Goal: Information Seeking & Learning: Learn about a topic

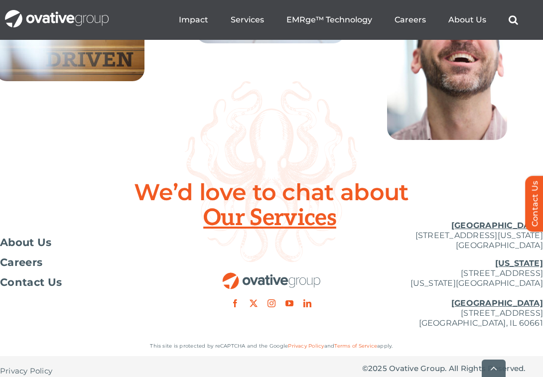
scroll to position [3740, 0]
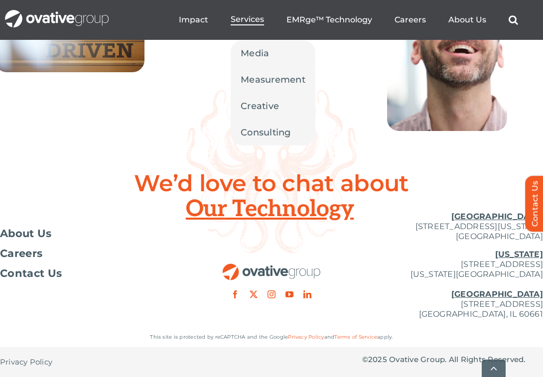
click at [249, 17] on span "Services" at bounding box center [247, 19] width 33 height 10
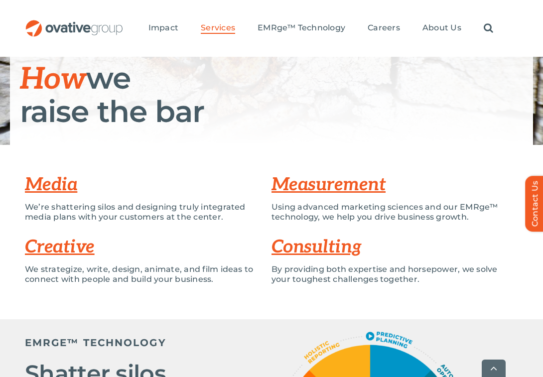
scroll to position [296, 0]
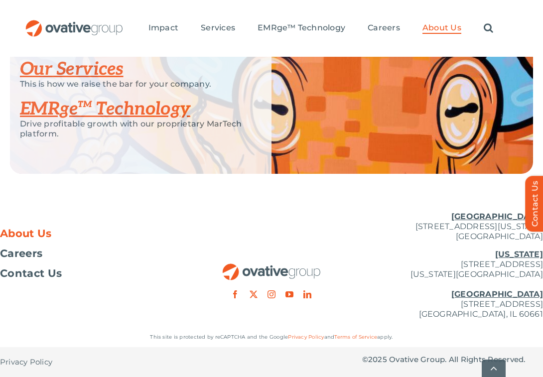
scroll to position [2272, 0]
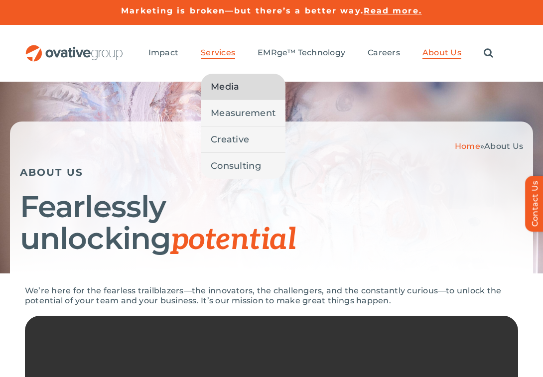
click at [227, 84] on span "Media" at bounding box center [225, 87] width 28 height 14
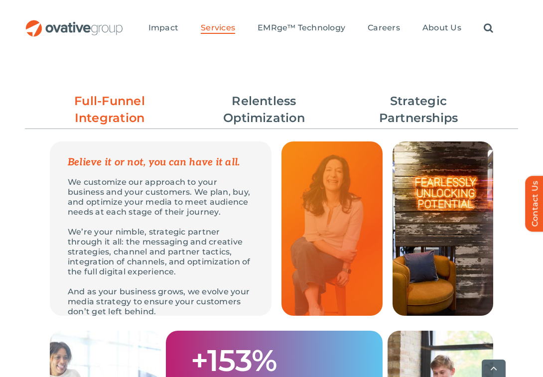
scroll to position [11, 0]
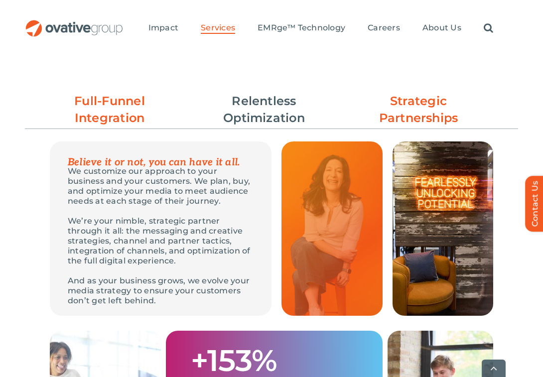
click at [430, 101] on link "Strategic Partnerships" at bounding box center [418, 110] width 110 height 34
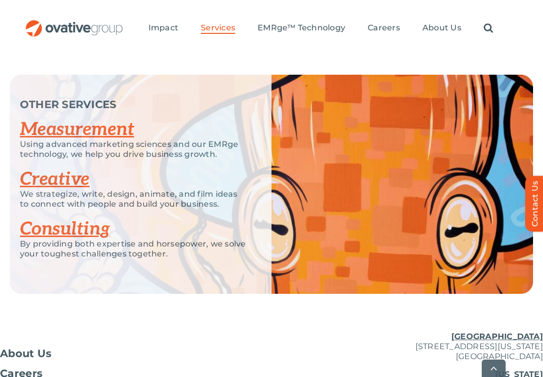
scroll to position [2248, 0]
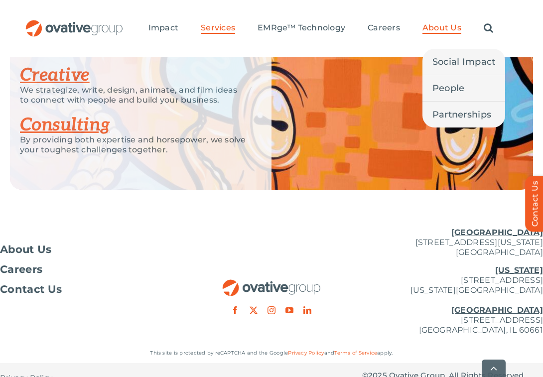
click at [442, 25] on span "About Us" at bounding box center [441, 28] width 39 height 10
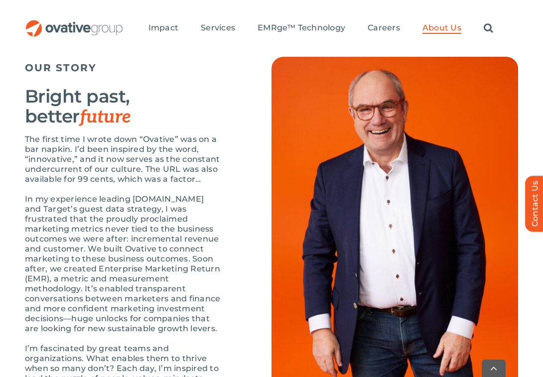
scroll to position [1018, 0]
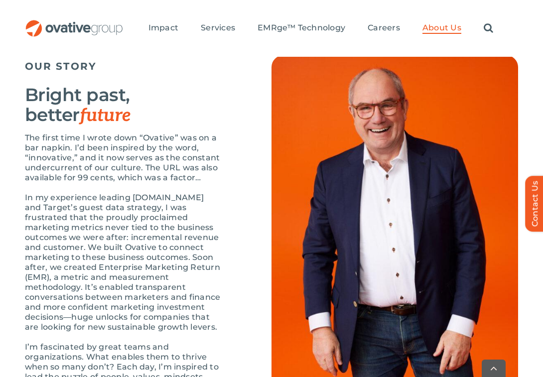
click at [235, 243] on div "OUR STORY Bright past, better future The first time I wrote down “Ovative” was …" at bounding box center [148, 288] width 246 height 466
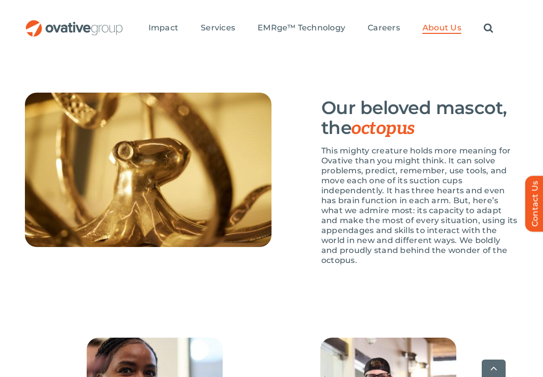
scroll to position [1546, 0]
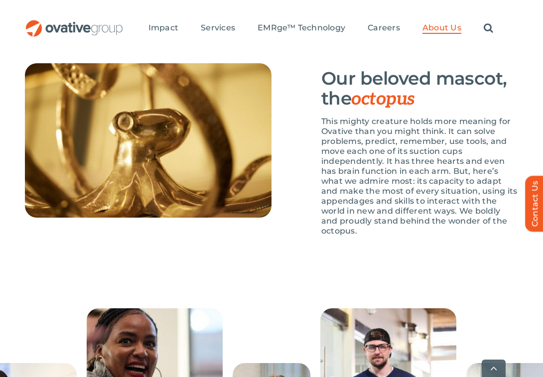
scroll to position [1556, 0]
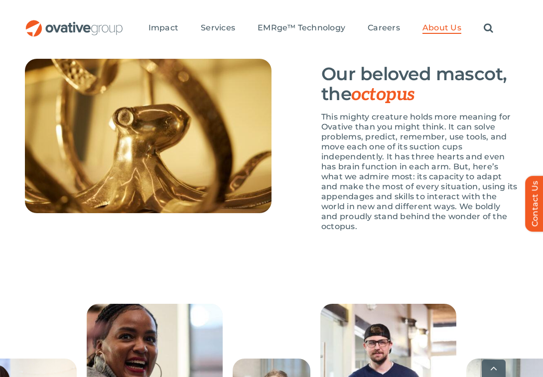
click at [301, 221] on div "Our beloved mascot, the octopus This mighty creature holds more meaning for Ova…" at bounding box center [394, 150] width 246 height 183
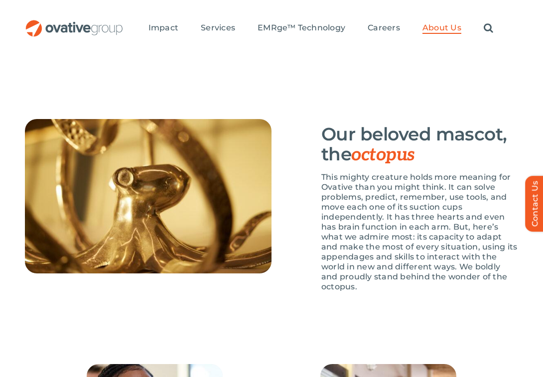
scroll to position [1256, 0]
